Goal: Information Seeking & Learning: Learn about a topic

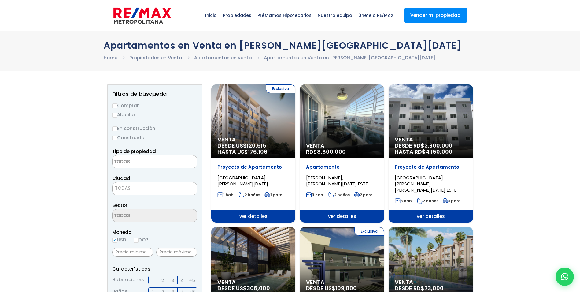
select select
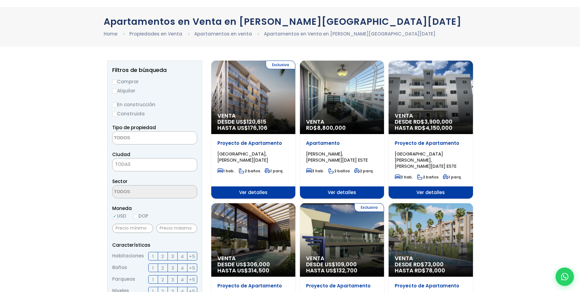
scroll to position [24, 0]
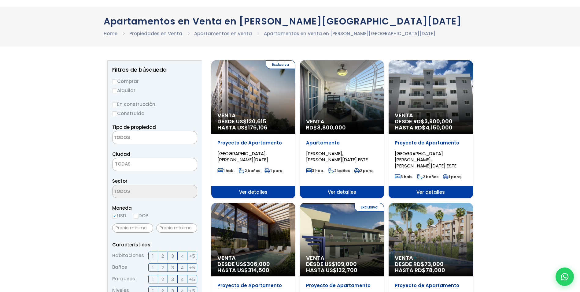
click at [119, 90] on label "Alquilar" at bounding box center [154, 91] width 85 height 8
click at [117, 90] on input "Alquilar" at bounding box center [114, 90] width 5 height 5
radio input "true"
click at [115, 116] on label "Construida" at bounding box center [154, 113] width 85 height 8
click at [0, 0] on input "Construida" at bounding box center [0, 0] width 0 height 0
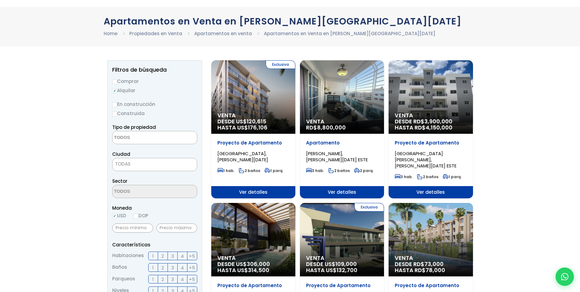
click at [116, 113] on input "Construida" at bounding box center [114, 113] width 5 height 5
radio input "true"
click at [141, 141] on textarea "Search" at bounding box center [141, 137] width 59 height 13
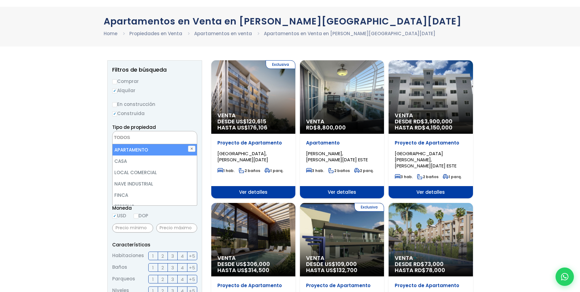
click at [144, 152] on li "APARTAMENTO" at bounding box center [154, 149] width 84 height 11
select select "apartment"
click at [148, 152] on li "APARTAMENTO" at bounding box center [154, 149] width 84 height 11
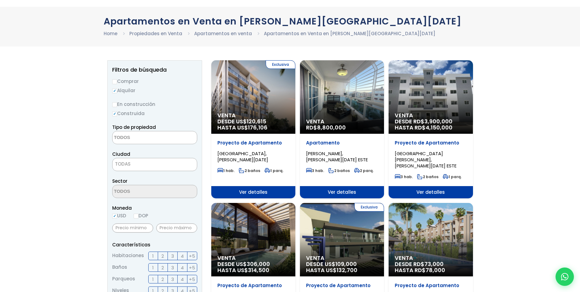
click at [168, 122] on form "Comprar Alquilar En construcción Construida Tipo de propiedad APARTAMENTO CASA …" at bounding box center [154, 273] width 85 height 392
drag, startPoint x: 163, startPoint y: 131, endPoint x: 162, endPoint y: 138, distance: 7.1
click at [162, 138] on textarea "Search" at bounding box center [141, 137] width 59 height 13
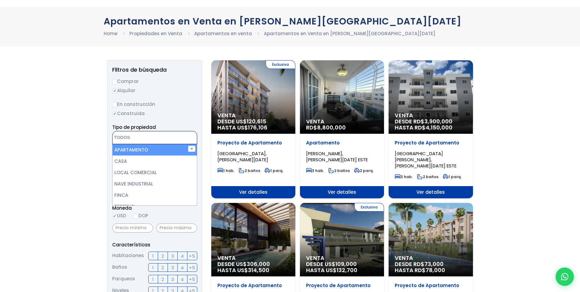
click at [162, 138] on textarea "Search" at bounding box center [141, 137] width 59 height 13
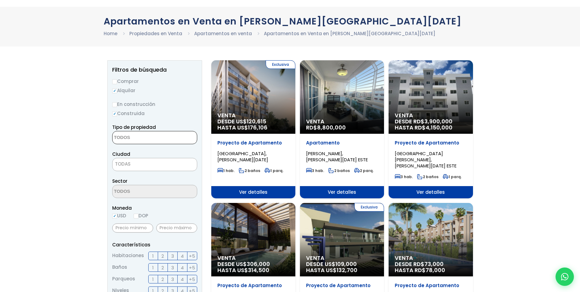
click at [162, 148] on form "Comprar Alquilar En construcción Construida Tipo de propiedad APARTAMENTO CASA …" at bounding box center [154, 273] width 85 height 392
click at [163, 142] on textarea "Search" at bounding box center [141, 137] width 59 height 13
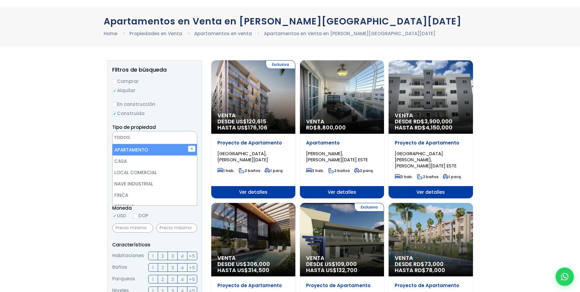
click at [162, 149] on li "APARTAMENTO" at bounding box center [154, 149] width 84 height 11
select select "apartment"
click at [162, 149] on li "APARTAMENTO" at bounding box center [154, 149] width 84 height 11
select select "apartment"
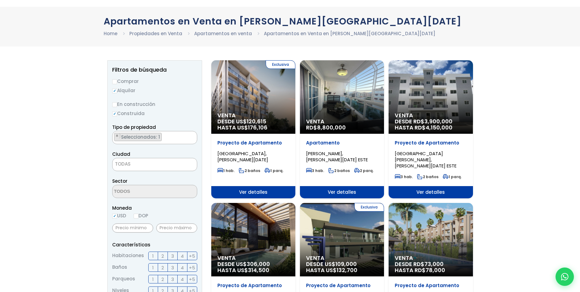
click at [133, 167] on span "TODAS" at bounding box center [154, 164] width 84 height 9
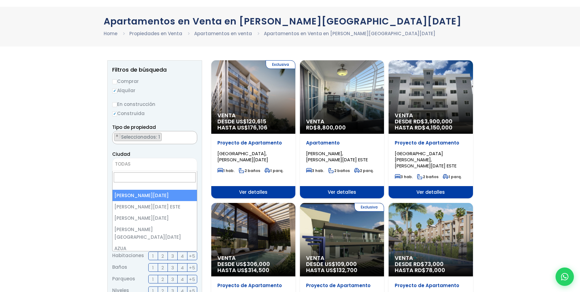
select select "1"
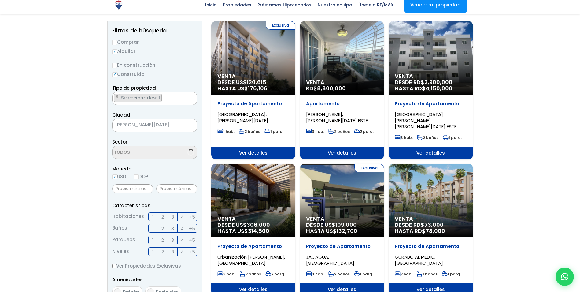
scroll to position [64, 0]
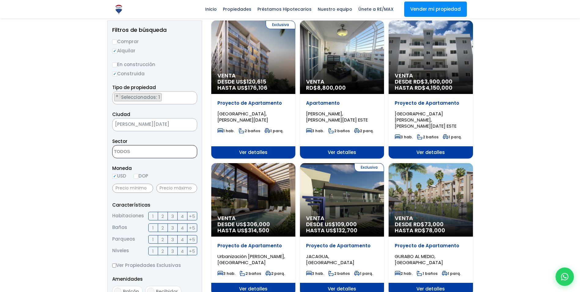
click at [146, 157] on textarea "Search" at bounding box center [141, 151] width 59 height 13
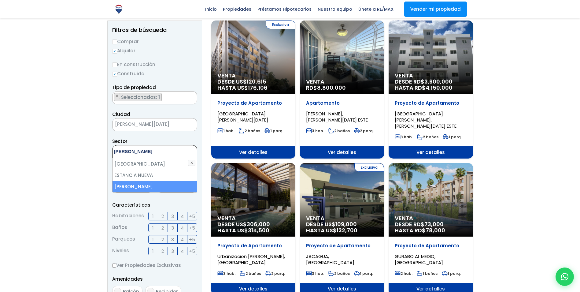
type textarea "eva"
click at [140, 183] on li "[PERSON_NAME]" at bounding box center [154, 186] width 84 height 11
select select "155"
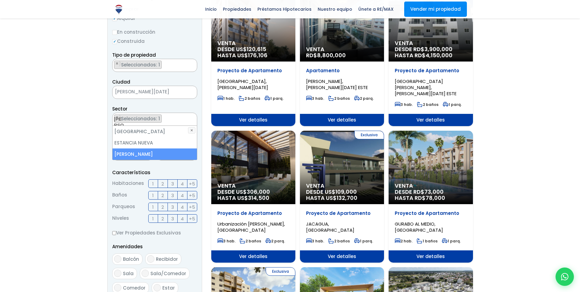
scroll to position [97, 0]
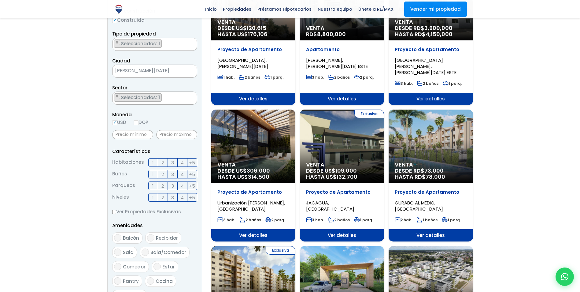
scroll to position [117, 0]
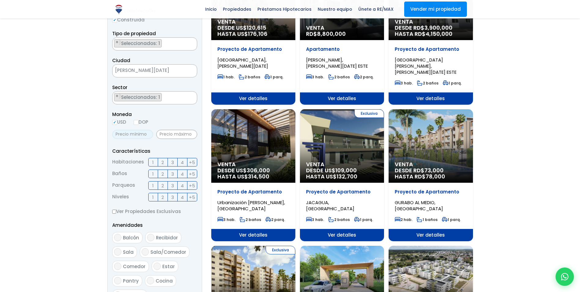
click at [131, 134] on input "text" at bounding box center [132, 134] width 41 height 9
type input "700"
click at [184, 135] on input "text" at bounding box center [176, 134] width 41 height 9
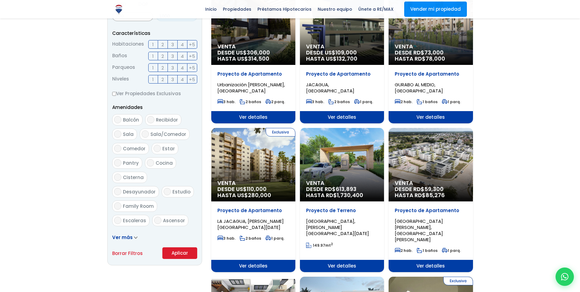
scroll to position [236, 0]
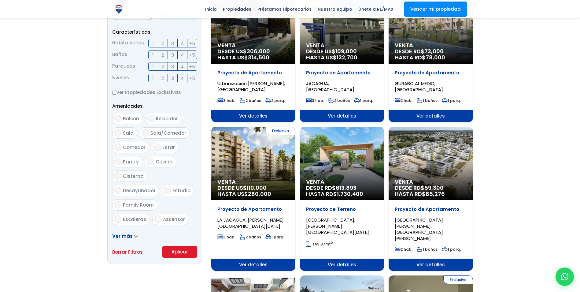
type input "1,000"
click at [180, 257] on button "Aplicar" at bounding box center [179, 252] width 35 height 12
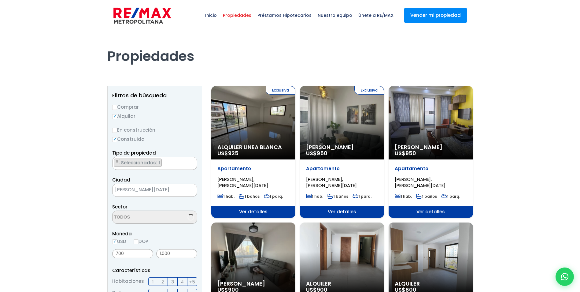
select select "155"
